Goal: Information Seeking & Learning: Learn about a topic

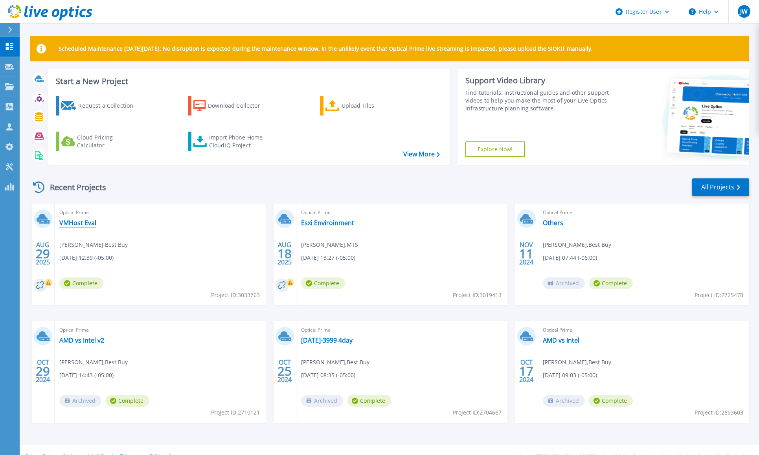
click at [73, 227] on link "VMHost Eval" at bounding box center [77, 223] width 37 height 8
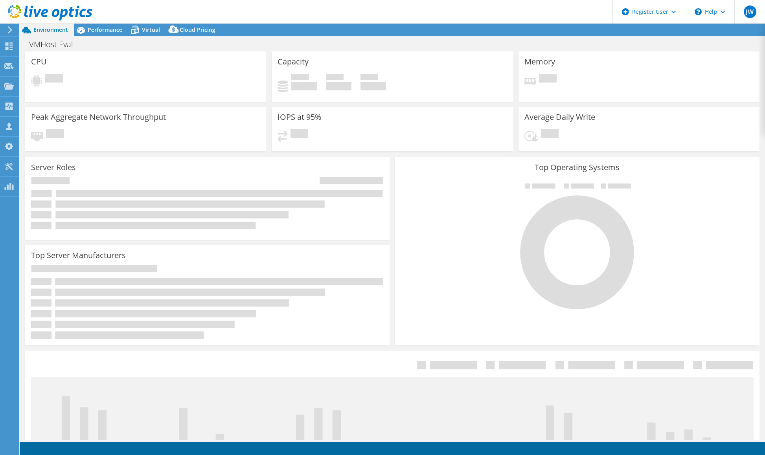
select select "USD"
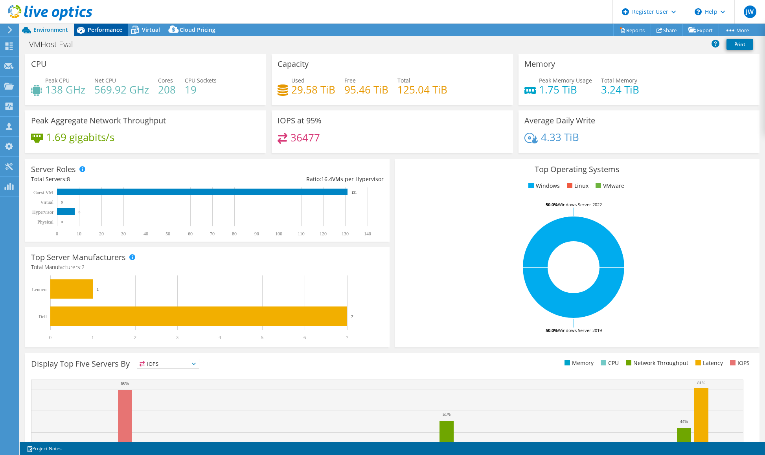
click at [96, 29] on span "Performance" at bounding box center [105, 29] width 35 height 7
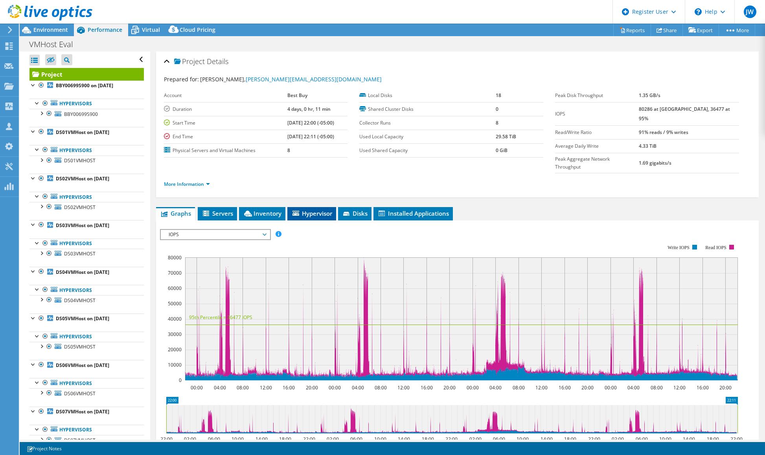
click at [312, 210] on span "Hypervisor" at bounding box center [311, 214] width 41 height 8
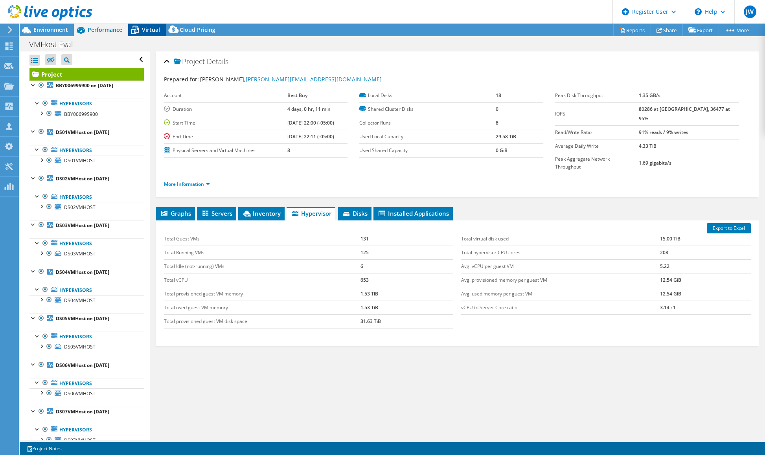
click at [147, 31] on span "Virtual" at bounding box center [151, 29] width 18 height 7
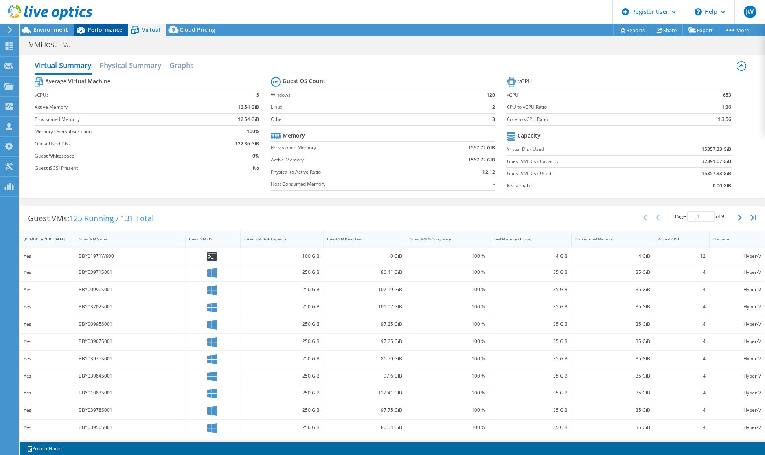
click at [98, 29] on span "Performance" at bounding box center [105, 29] width 35 height 7
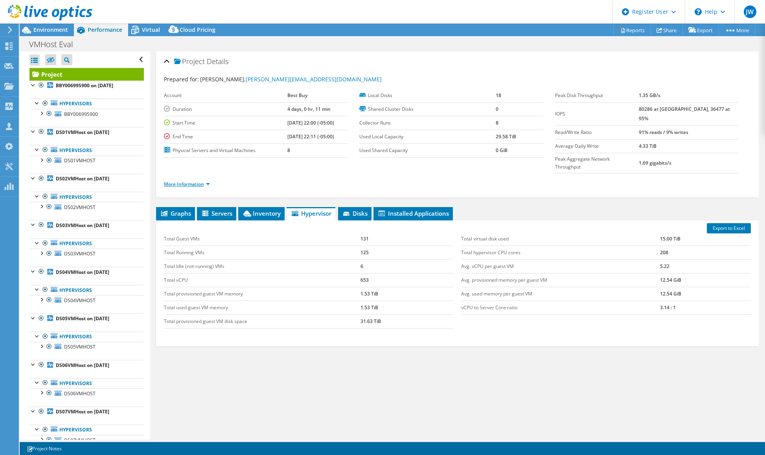
click at [184, 181] on link "More Information" at bounding box center [187, 184] width 46 height 7
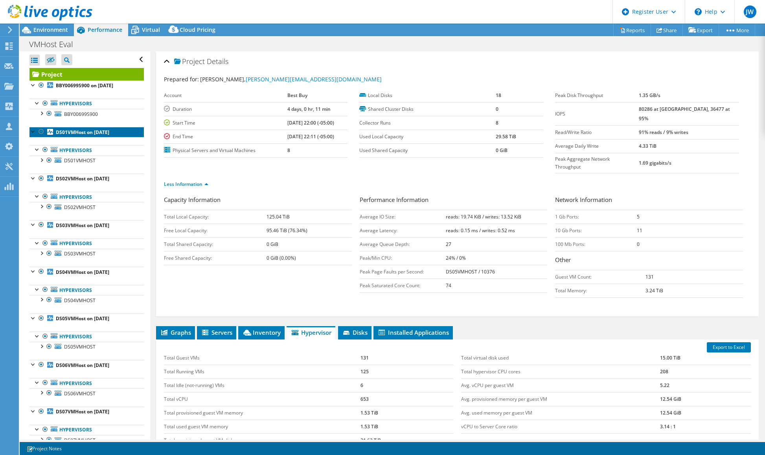
click at [67, 130] on b "DS01VMHost on [DATE]" at bounding box center [82, 132] width 53 height 7
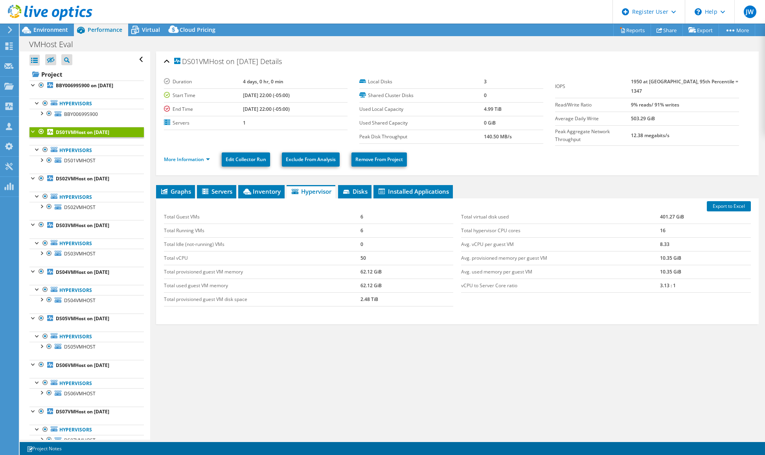
click at [210, 158] on li "More Information" at bounding box center [189, 159] width 51 height 9
click at [205, 156] on link "More Information" at bounding box center [187, 159] width 46 height 7
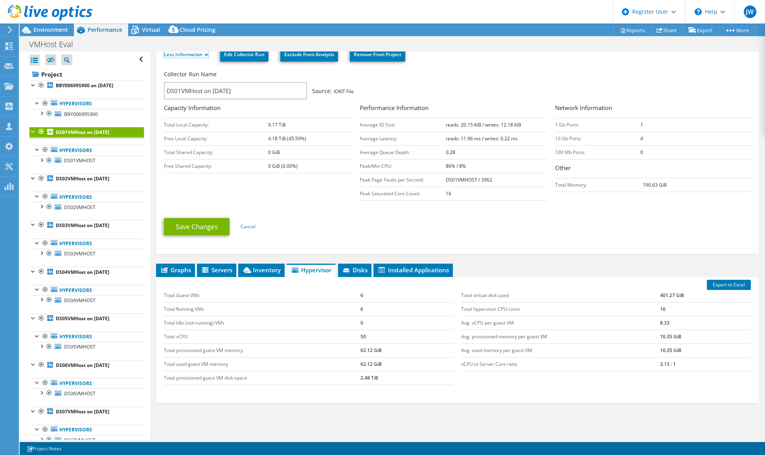
scroll to position [131, 0]
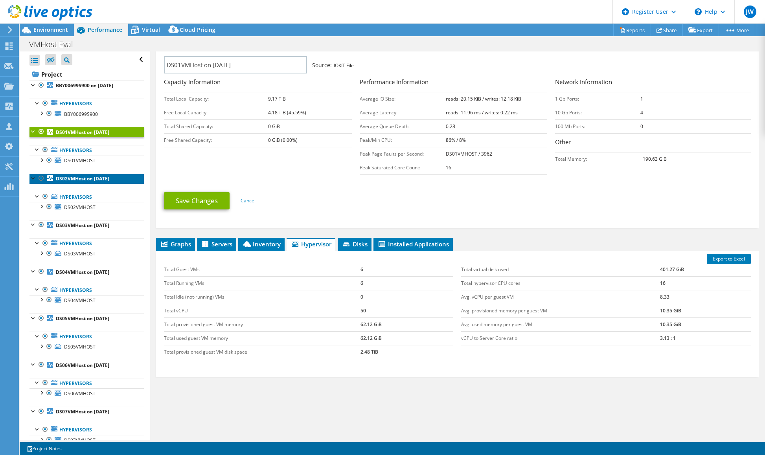
click at [70, 178] on b "DS02VMHost on [DATE]" at bounding box center [82, 178] width 53 height 7
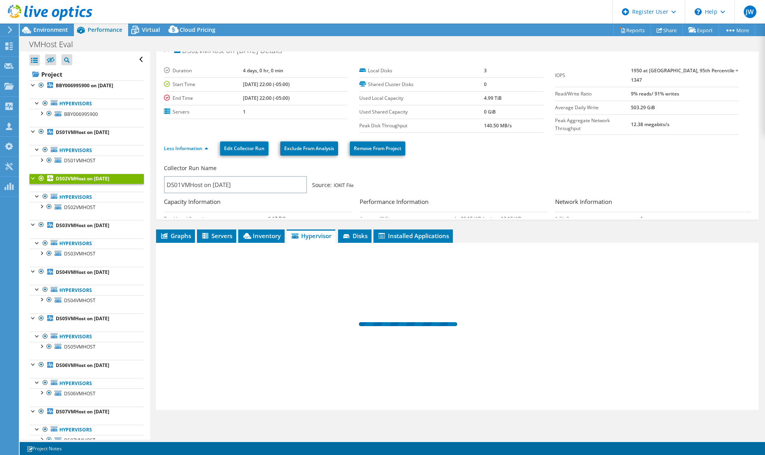
scroll to position [0, 0]
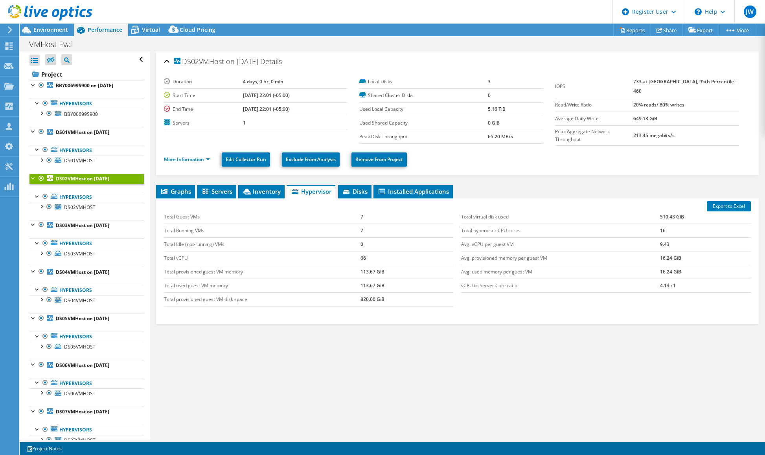
click at [153, 398] on div "DS02VMHost on [DATE] Details Duration 4 days, 0 hr, 0 min Start Time [DATE] 22:…" at bounding box center [457, 246] width 615 height 388
click at [71, 272] on b "DS04VMHost on [DATE]" at bounding box center [82, 272] width 53 height 7
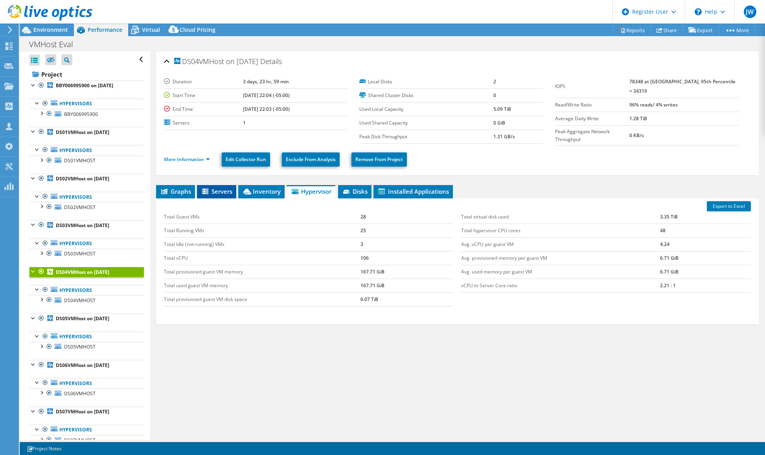
click at [208, 190] on icon at bounding box center [206, 192] width 8 height 7
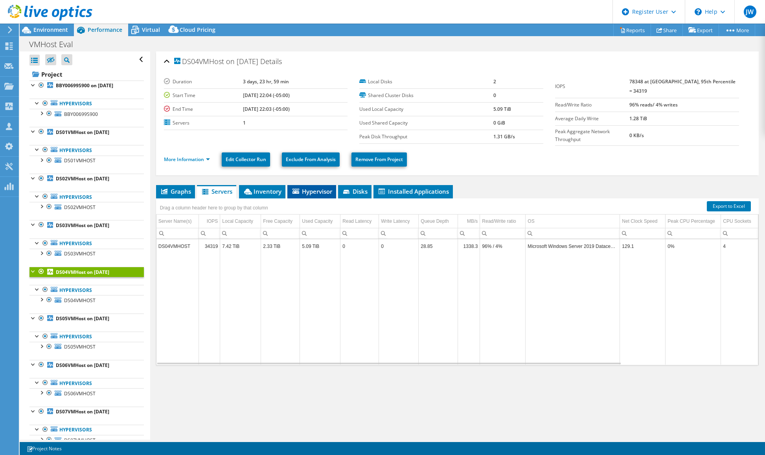
click at [314, 188] on span "Hypervisor" at bounding box center [311, 192] width 41 height 8
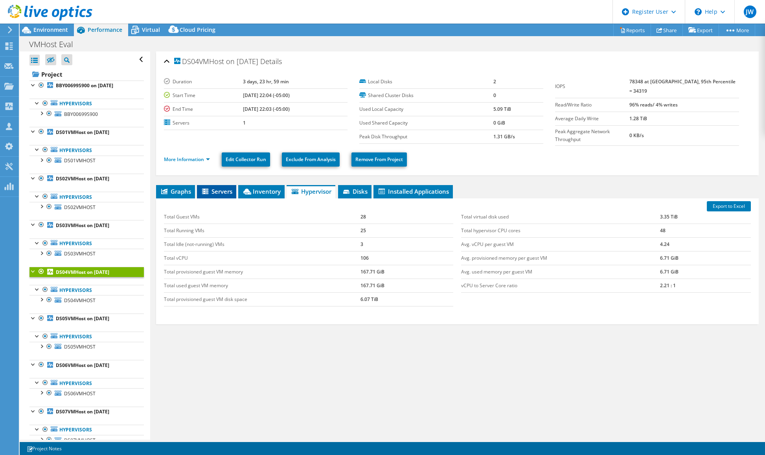
click at [209, 190] on icon at bounding box center [206, 192] width 8 height 7
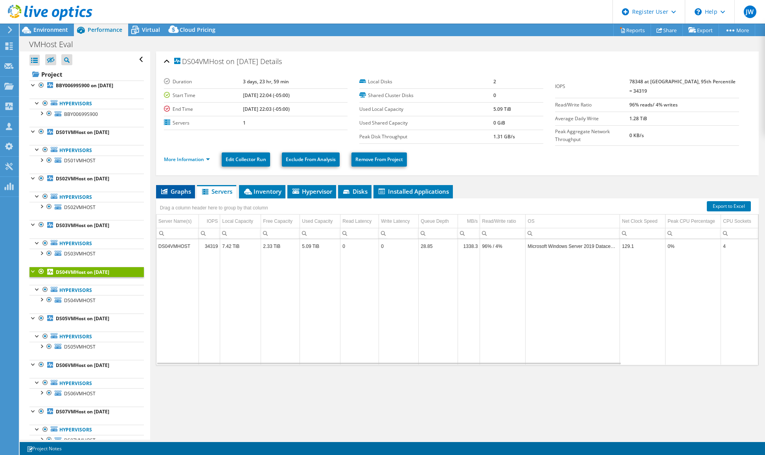
click at [175, 188] on span "Graphs" at bounding box center [175, 192] width 31 height 8
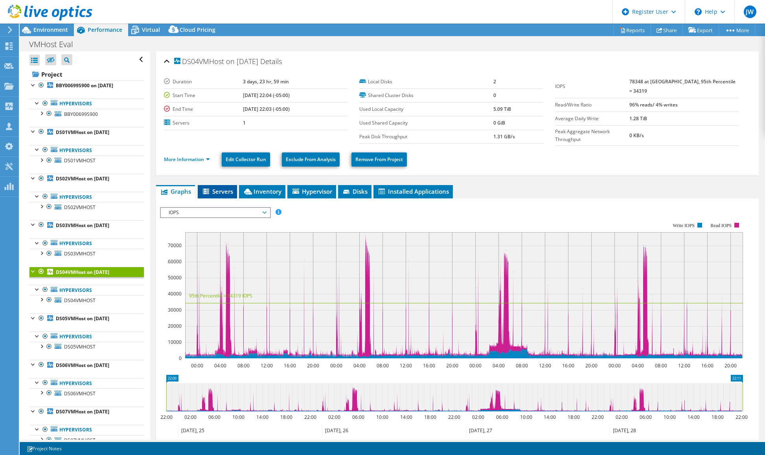
click at [221, 188] on span "Servers" at bounding box center [217, 192] width 31 height 8
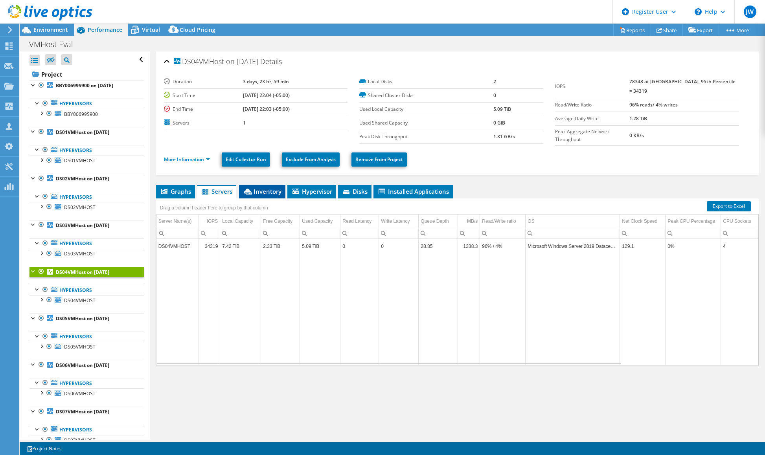
click at [263, 188] on span "Inventory" at bounding box center [262, 192] width 39 height 8
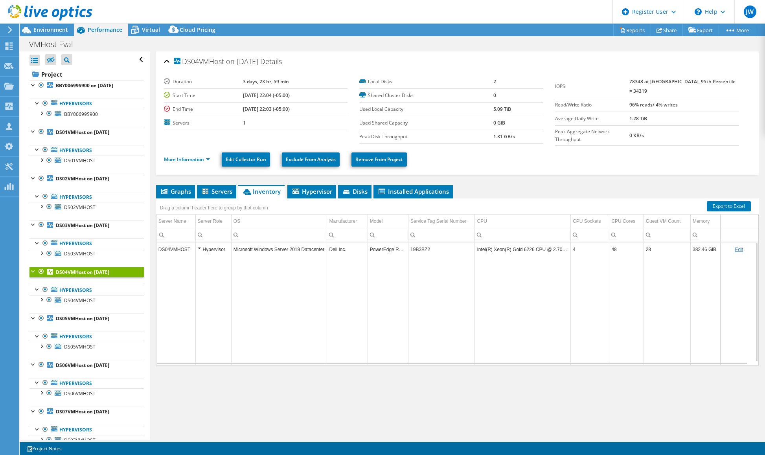
click at [199, 245] on div "Hypervisor" at bounding box center [213, 249] width 31 height 9
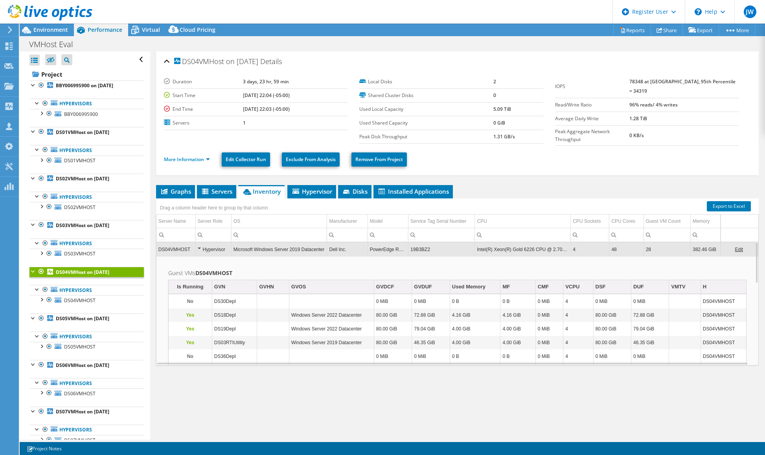
click at [198, 245] on div "Hypervisor" at bounding box center [213, 249] width 31 height 9
